Goal: Task Accomplishment & Management: Use online tool/utility

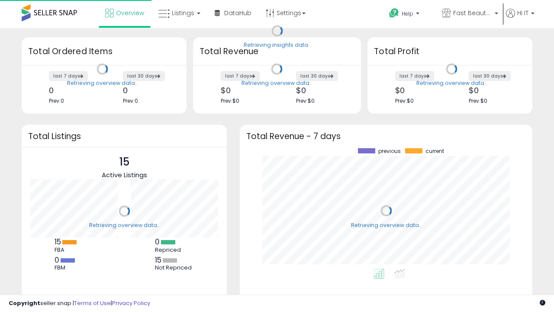
scroll to position [120, 275]
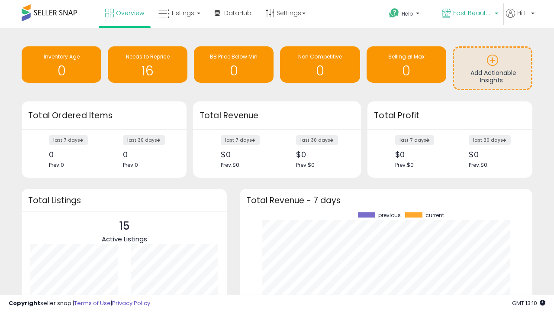
click at [470, 14] on span "Fast Beauty ([GEOGRAPHIC_DATA])" at bounding box center [473, 13] width 39 height 9
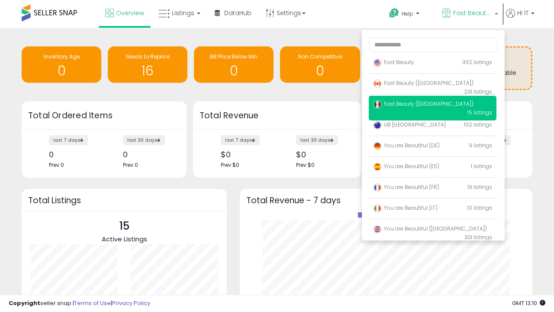
click at [433, 105] on span "Fast Beauty ([GEOGRAPHIC_DATA])" at bounding box center [423, 103] width 100 height 7
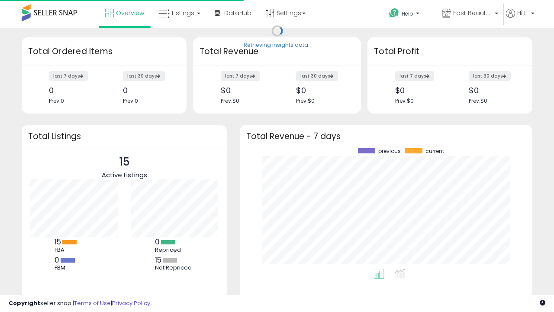
scroll to position [120, 275]
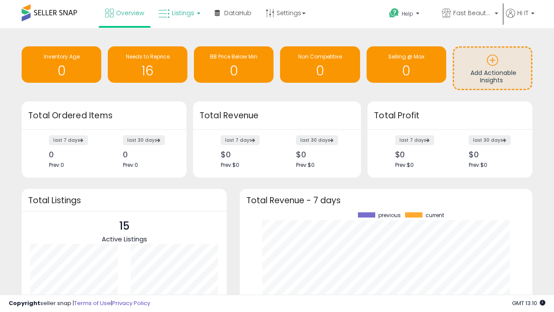
click at [178, 13] on span "Listings" at bounding box center [183, 13] width 23 height 9
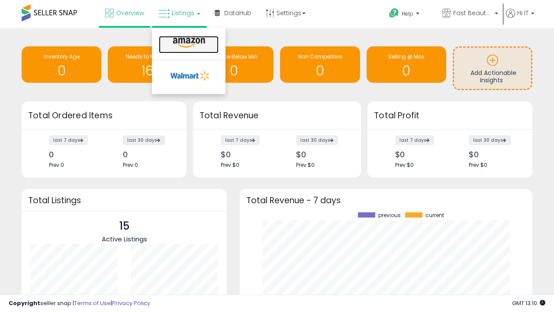
click at [188, 43] on icon at bounding box center [189, 42] width 38 height 11
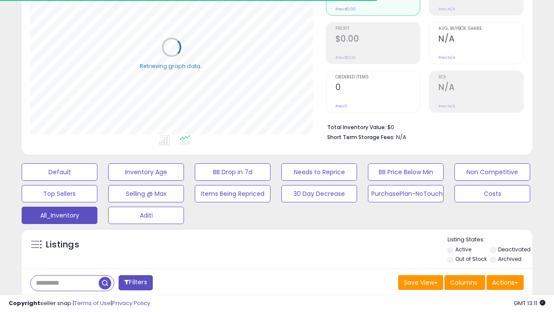
scroll to position [259, 0]
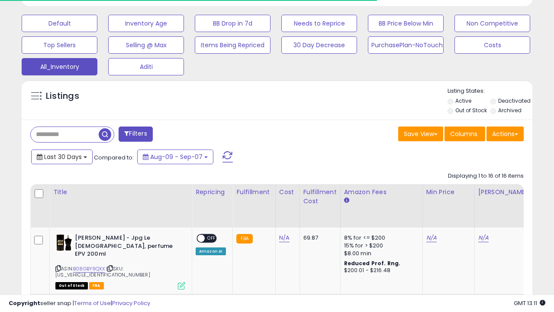
click at [62, 156] on span "Last 30 Days" at bounding box center [63, 156] width 38 height 9
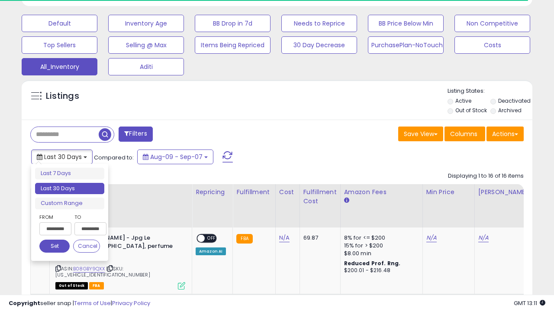
scroll to position [178, 295]
click at [70, 188] on li "Last 30 Days" at bounding box center [69, 189] width 69 height 12
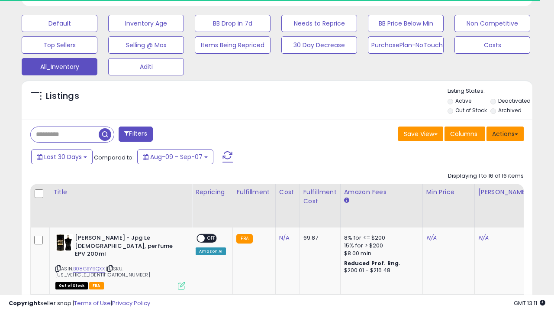
click at [505, 133] on button "Actions" at bounding box center [505, 133] width 37 height 15
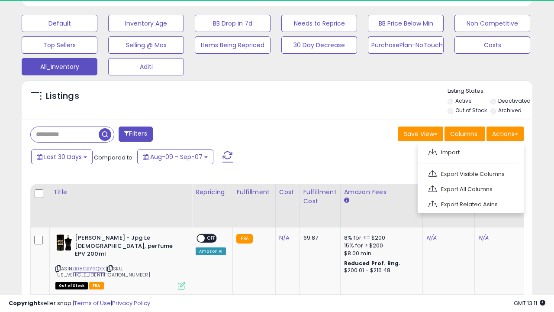
click at [470, 188] on link "Export All Columns" at bounding box center [470, 188] width 95 height 13
